Goal: Transaction & Acquisition: Purchase product/service

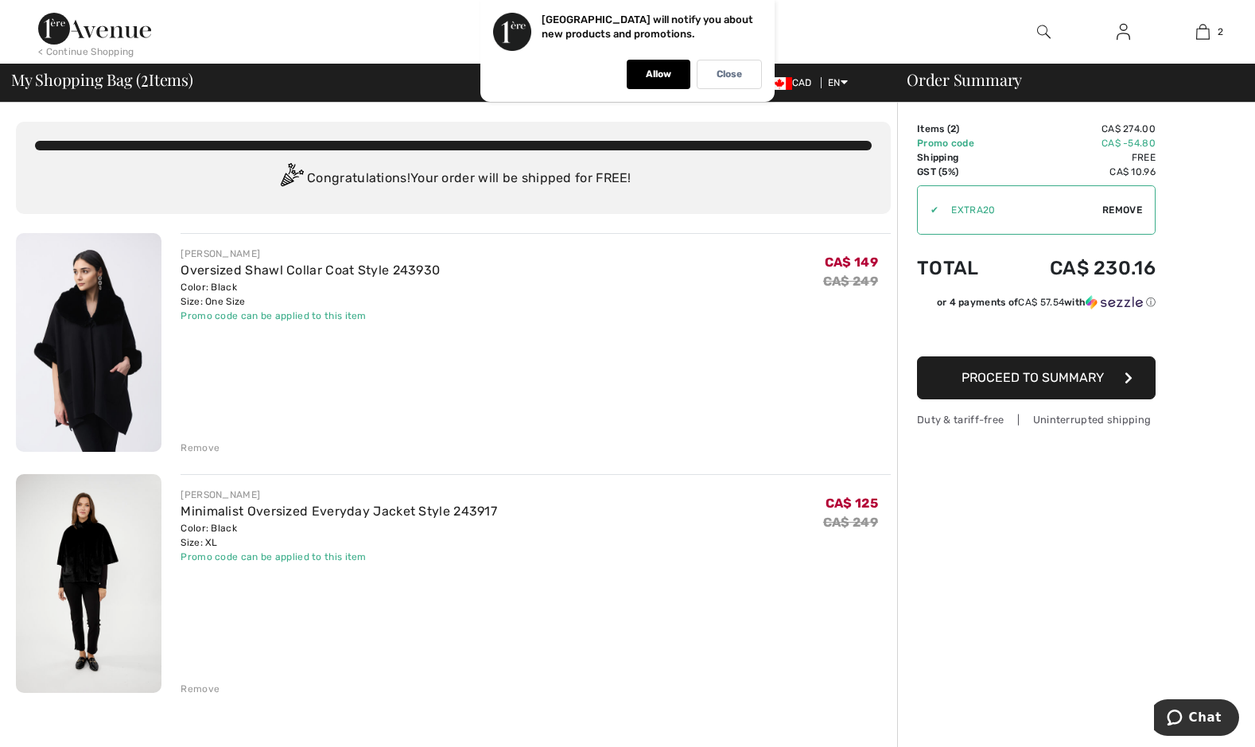
click at [1005, 379] on span "Proceed to Summary" at bounding box center [1032, 377] width 142 height 15
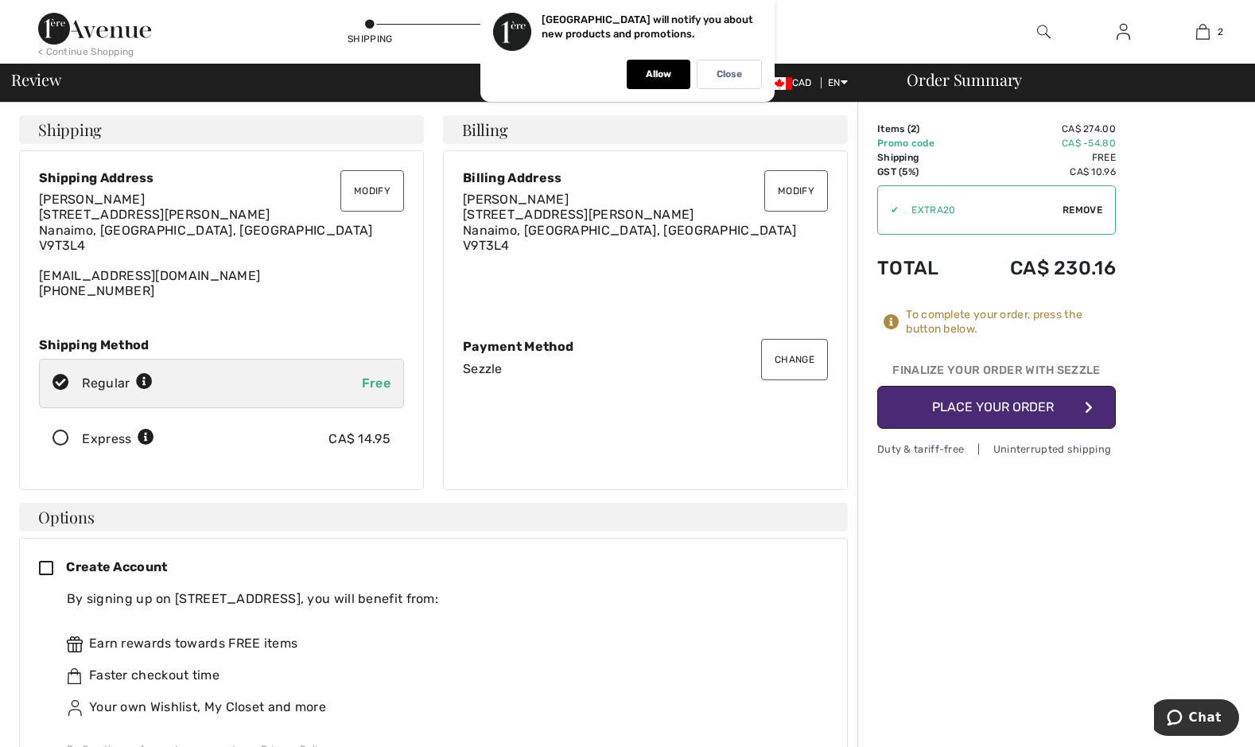
click at [992, 400] on button "Place Your Order" at bounding box center [996, 407] width 239 height 43
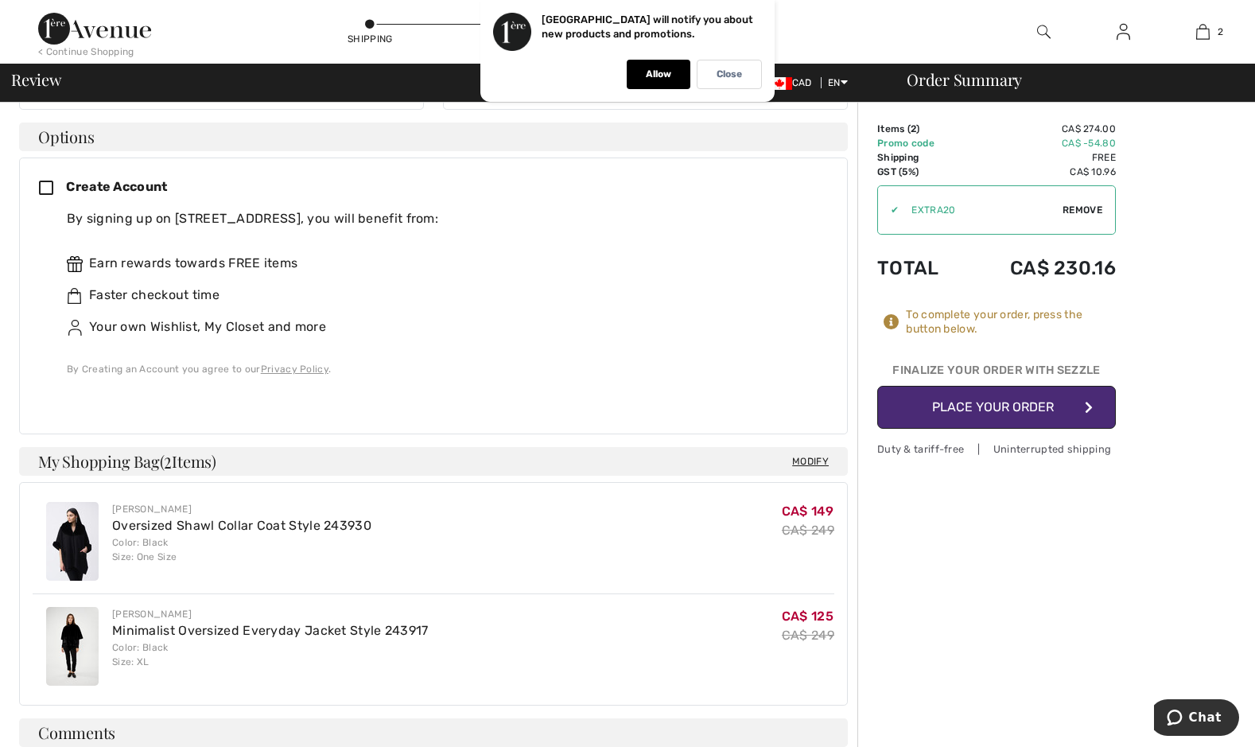
scroll to position [477, 0]
